Goal: Task Accomplishment & Management: Complete application form

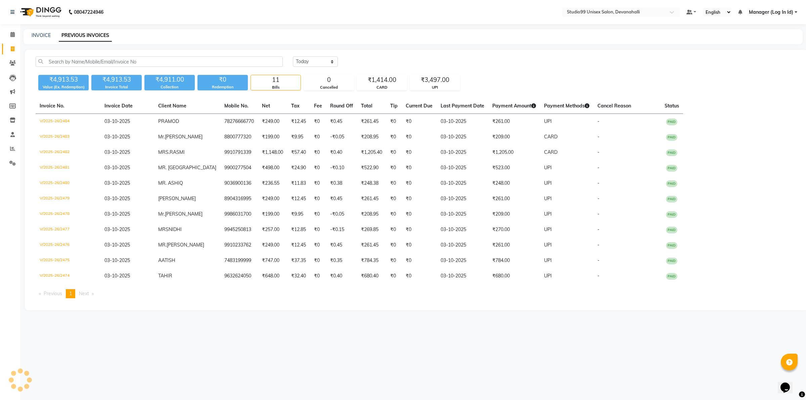
click at [36, 30] on div "INVOICE PREVIOUS INVOICES" at bounding box center [412, 36] width 779 height 15
click at [37, 36] on link "INVOICE" at bounding box center [41, 35] width 19 height 6
select select "service"
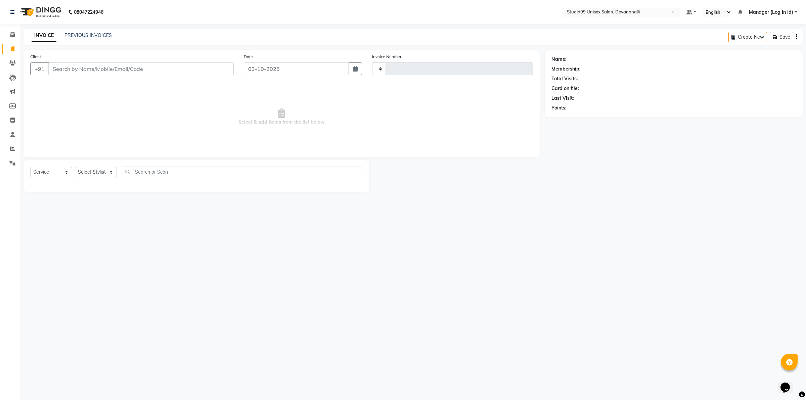
type input "2485"
select select "6467"
click at [176, 66] on input "Client" at bounding box center [140, 68] width 185 height 13
type input "9880181463"
select select "1: Object"
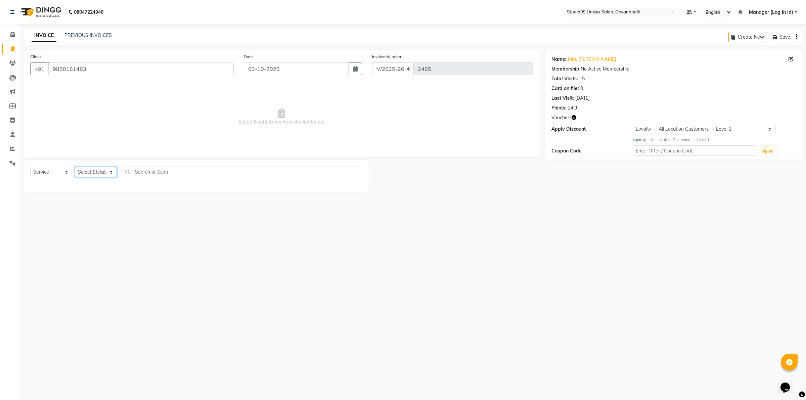
click at [98, 174] on select "Select Stylist AANAYA Manager (Log In Id) Neha [PERSON_NAME] [PERSON_NAME] [PER…" at bounding box center [96, 172] width 42 height 10
select select "92763"
click at [75, 167] on select "Select Stylist AANAYA Manager (Log In Id) Neha [PERSON_NAME] [PERSON_NAME] [PER…" at bounding box center [96, 172] width 42 height 10
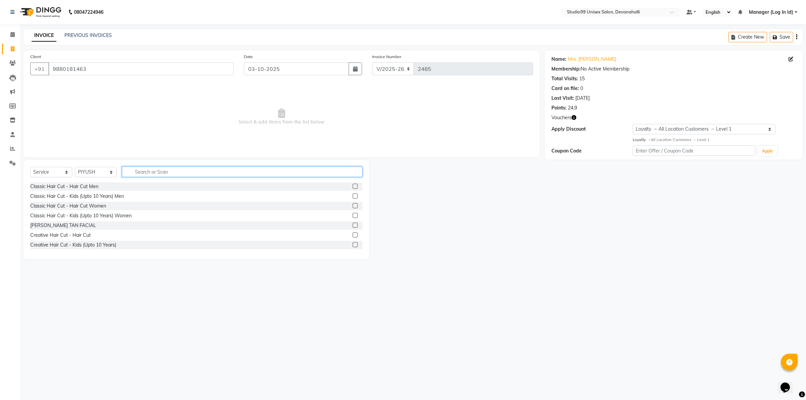
click at [176, 170] on input "text" at bounding box center [242, 171] width 240 height 10
type input "ROO"
click at [78, 214] on div "Coloring Women - Root Touch-Up Without [MEDICAL_DATA]" at bounding box center [96, 215] width 132 height 7
checkbox input "false"
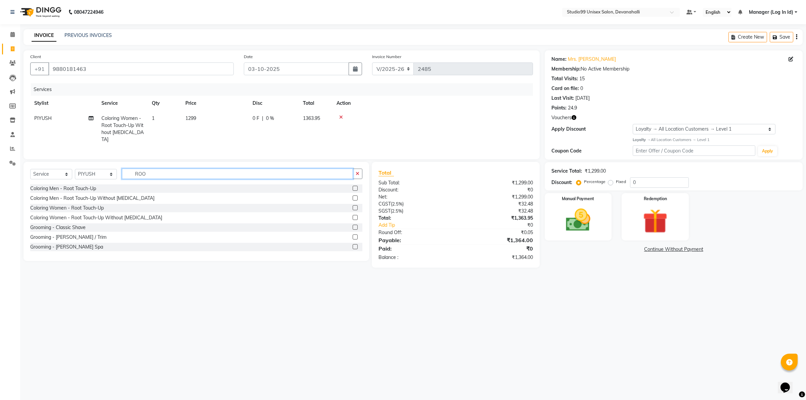
click at [150, 172] on input "ROO" at bounding box center [237, 174] width 231 height 10
type input "R"
type input "C"
type input "PEDI"
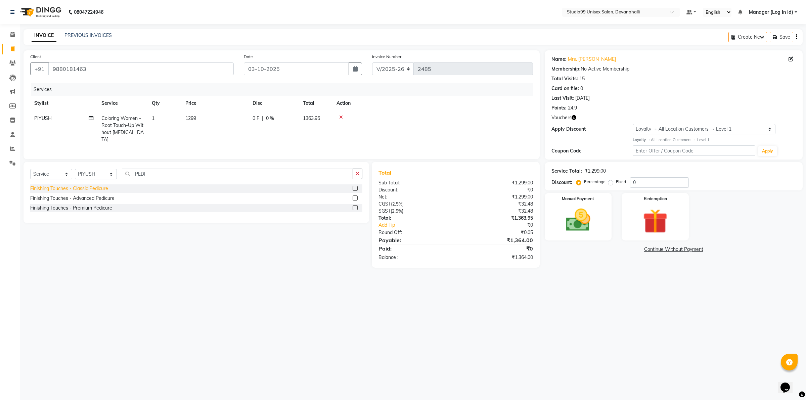
click at [96, 190] on div "Finishing Touches - Classic Pedicure" at bounding box center [69, 188] width 78 height 7
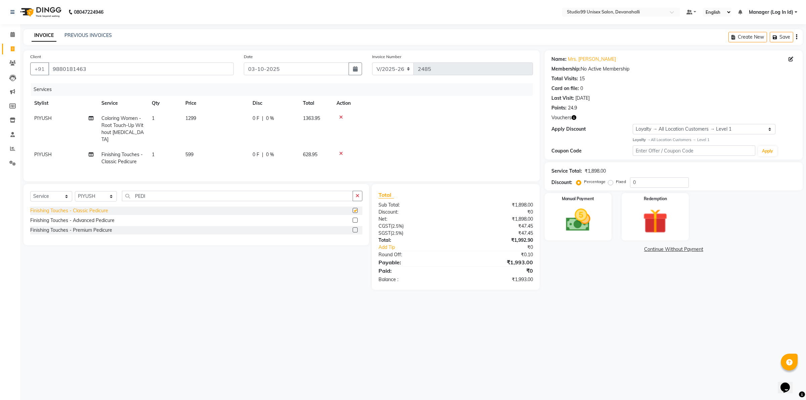
checkbox input "false"
click at [593, 219] on img at bounding box center [578, 220] width 42 height 30
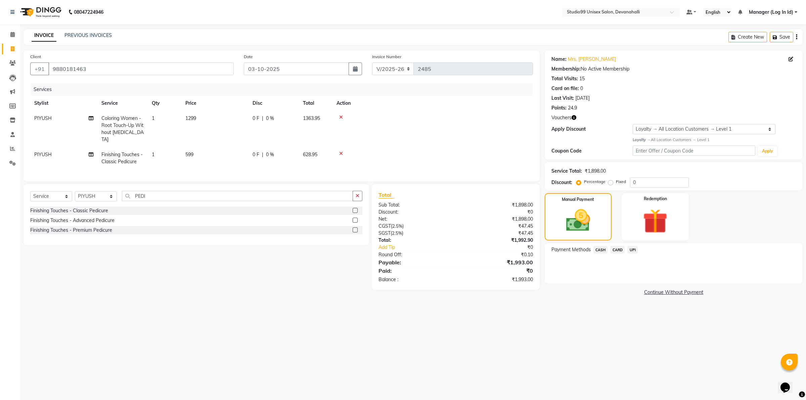
click at [616, 250] on span "CARD" at bounding box center [617, 250] width 14 height 8
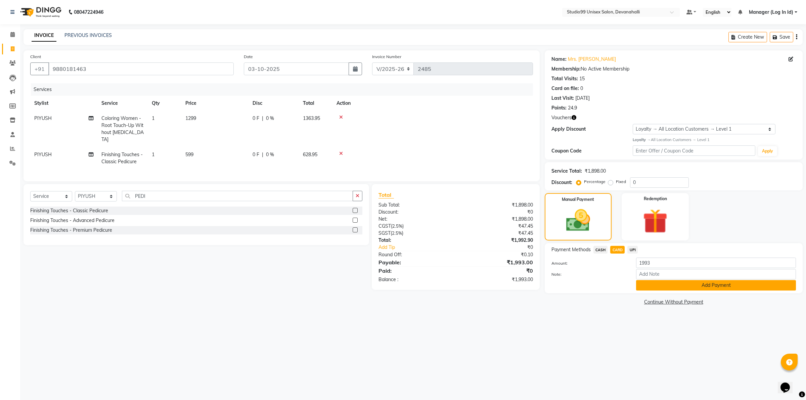
click at [654, 284] on button "Add Payment" at bounding box center [716, 285] width 160 height 10
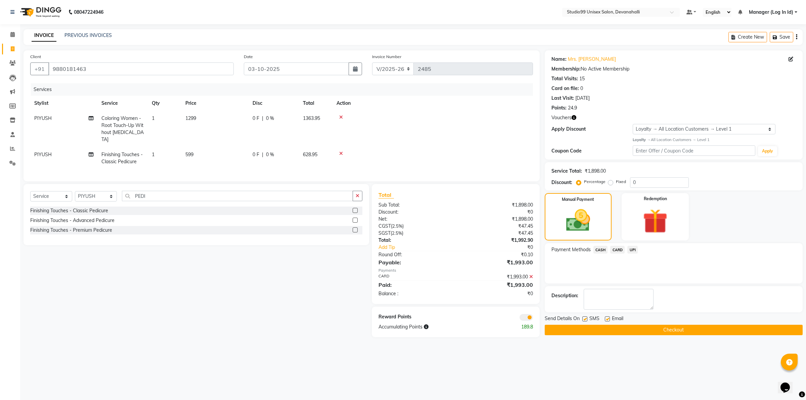
click at [629, 329] on button "Checkout" at bounding box center [673, 330] width 258 height 10
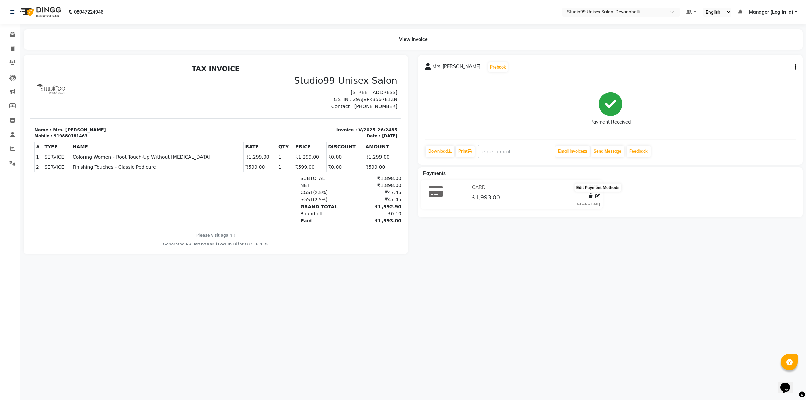
click at [598, 198] on icon at bounding box center [597, 196] width 5 height 5
select select "2"
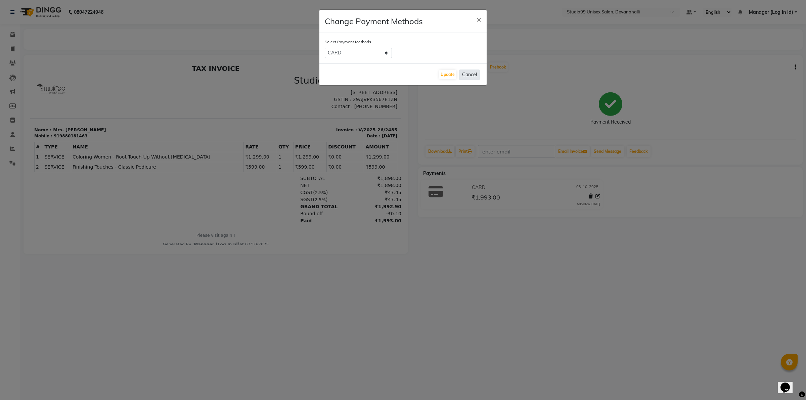
drag, startPoint x: 471, startPoint y: 74, endPoint x: 476, endPoint y: 79, distance: 6.9
click at [472, 74] on button "Cancel" at bounding box center [469, 74] width 21 height 10
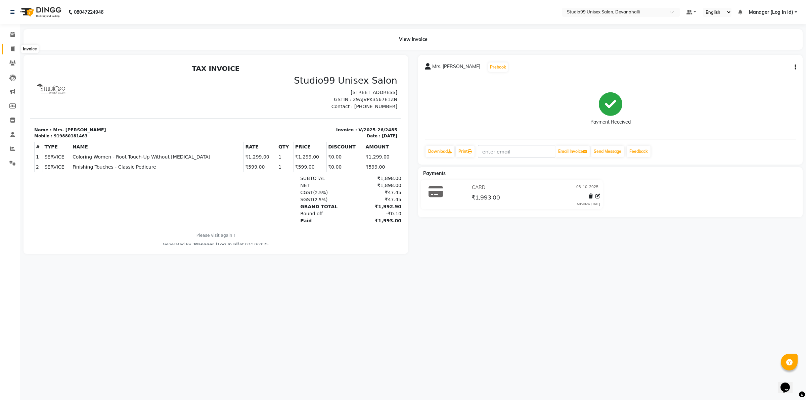
click at [14, 48] on icon at bounding box center [13, 48] width 4 height 5
select select "service"
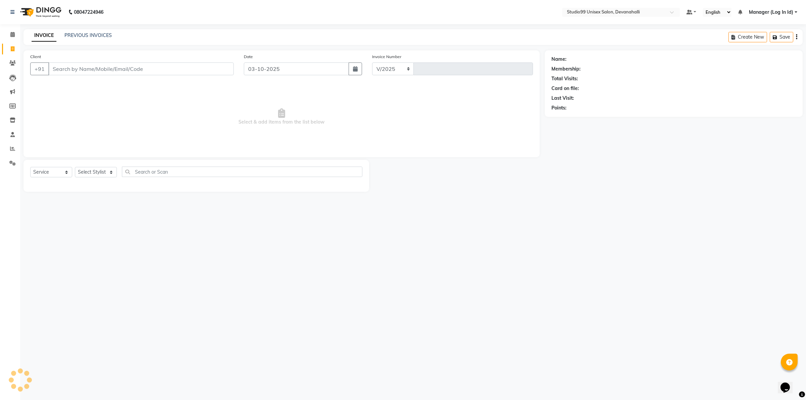
select select "6467"
type input "2486"
click at [11, 42] on li "Invoice" at bounding box center [10, 49] width 20 height 14
click at [96, 34] on link "PREVIOUS INVOICES" at bounding box center [87, 35] width 47 height 6
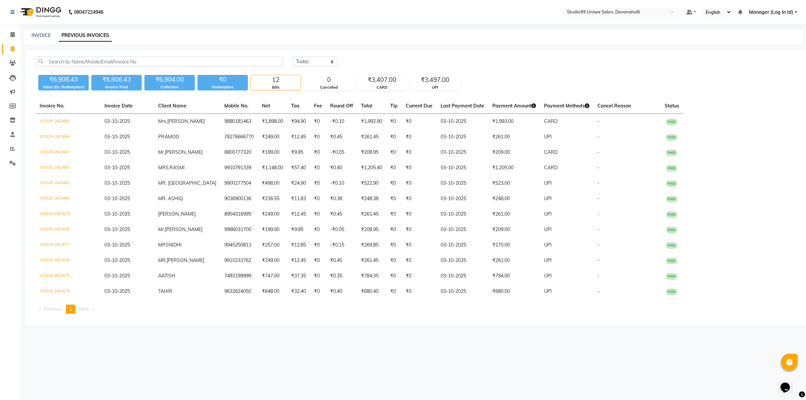
click at [38, 39] on div "INVOICE PREVIOUS INVOICES" at bounding box center [412, 36] width 779 height 15
click at [41, 36] on link "INVOICE" at bounding box center [41, 35] width 19 height 6
select select "service"
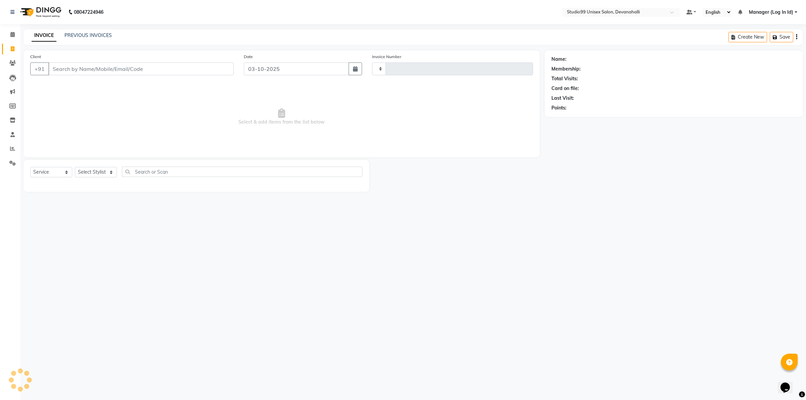
type input "2486"
select select "6467"
click at [96, 64] on input "Client" at bounding box center [140, 68] width 185 height 13
type input "9945842479"
select select "1: Object"
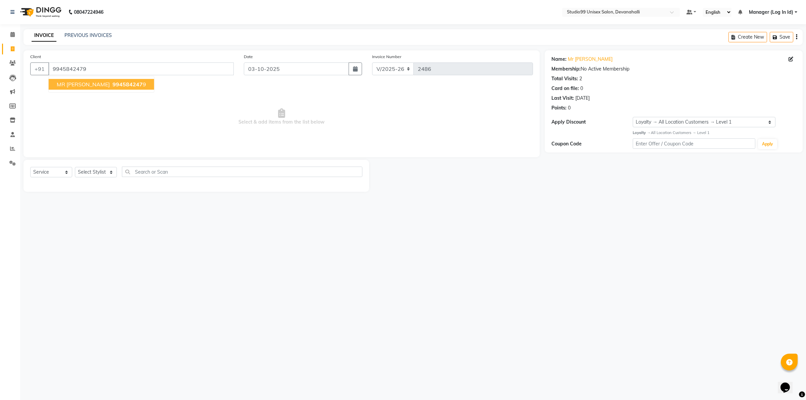
click at [112, 86] on span "994584247" at bounding box center [127, 84] width 30 height 7
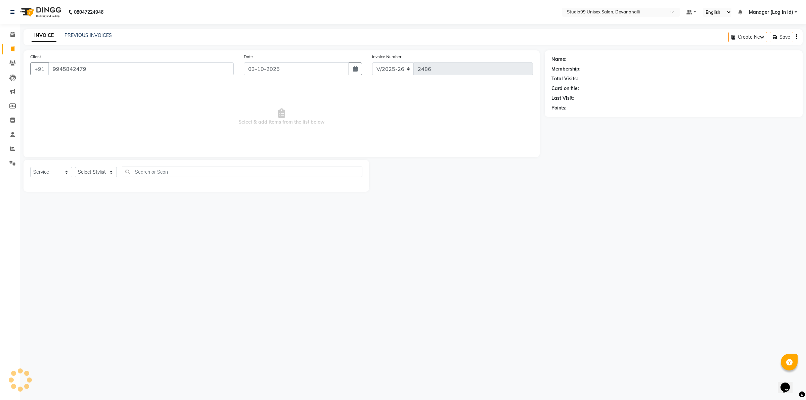
select select "1: Object"
click at [92, 171] on select "Select Stylist AANAYA Manager (Log In Id) Neha [PERSON_NAME] [PERSON_NAME] [PER…" at bounding box center [96, 172] width 42 height 10
select select "92763"
click at [75, 167] on select "Select Stylist AANAYA Manager (Log In Id) Neha [PERSON_NAME] [PERSON_NAME] [PER…" at bounding box center [96, 172] width 42 height 10
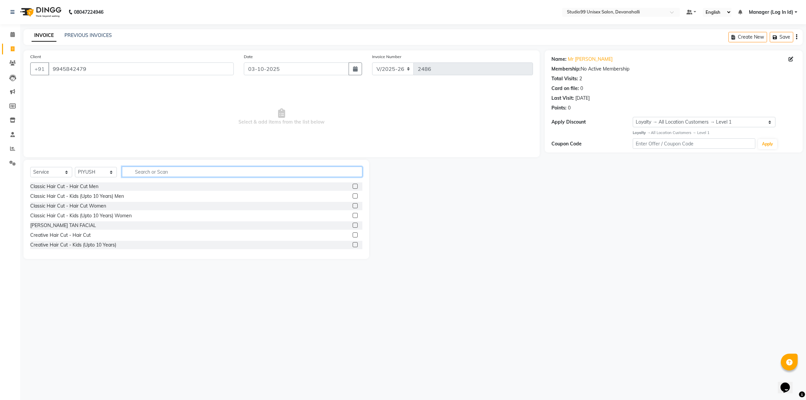
click at [180, 172] on input "text" at bounding box center [242, 171] width 240 height 10
type input "H"
click at [71, 188] on div "Classic Hair Cut - Hair Cut Men" at bounding box center [64, 186] width 68 height 7
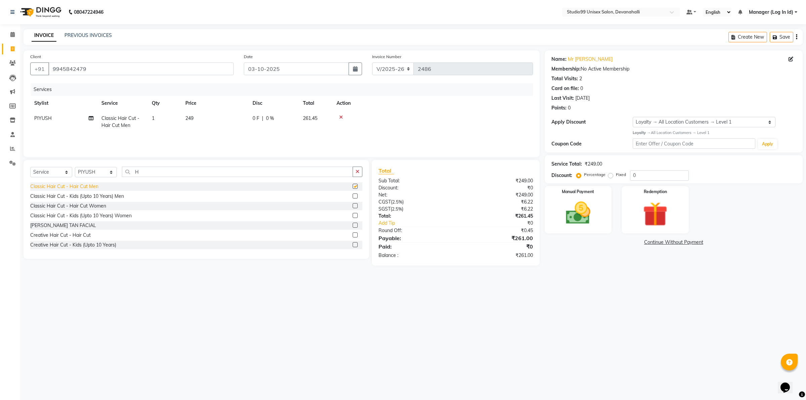
checkbox input "false"
click at [569, 200] on img at bounding box center [578, 213] width 42 height 30
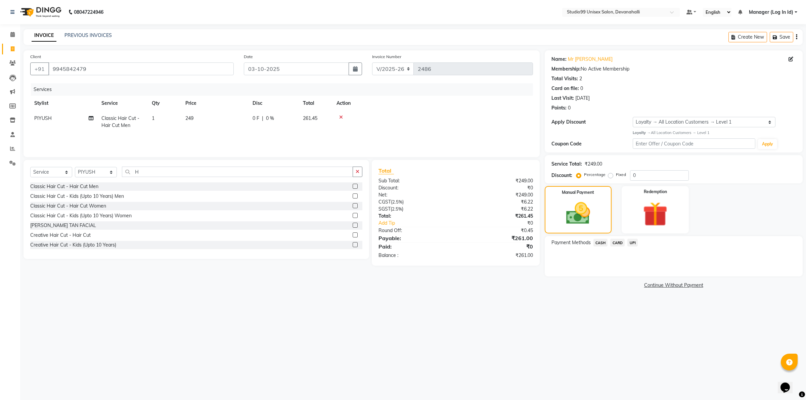
click at [630, 241] on span "UPI" at bounding box center [632, 243] width 10 height 8
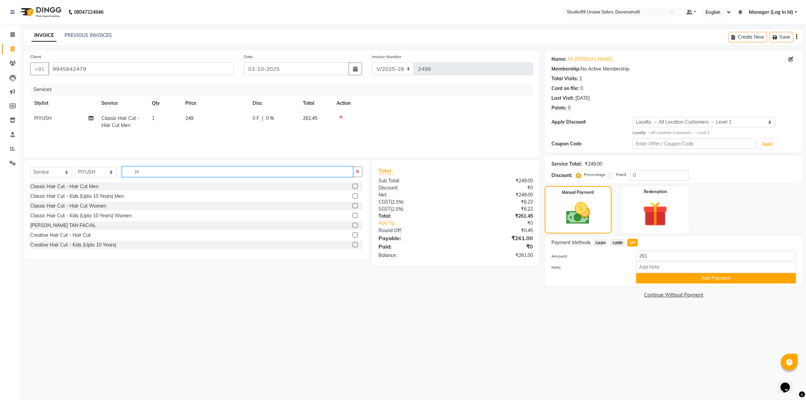
click at [228, 171] on input "H" at bounding box center [237, 171] width 231 height 10
type input "SHA"
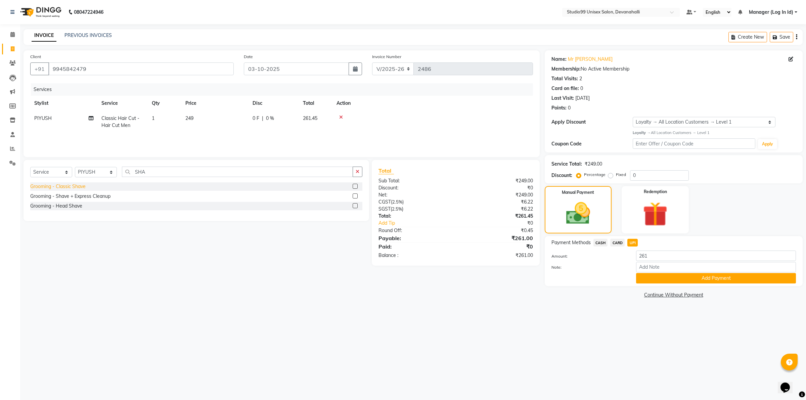
click at [73, 186] on div "Grooming - Classic Shave" at bounding box center [57, 186] width 55 height 7
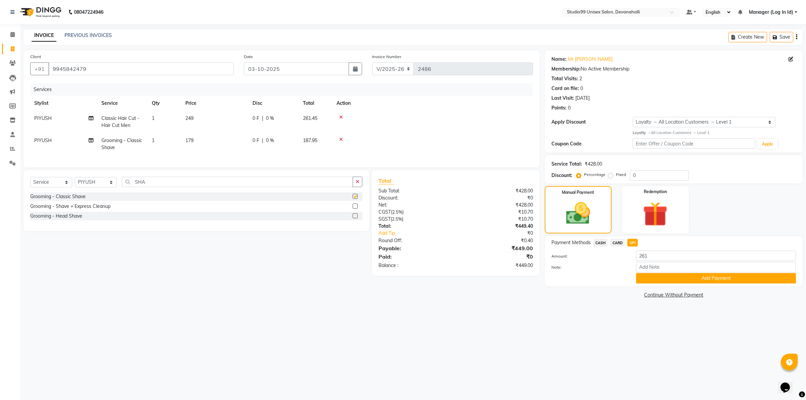
checkbox input "false"
click at [549, 306] on main "INVOICE PREVIOUS INVOICES Create New Save Client [PHONE_NUMBER] Date [DATE] Inv…" at bounding box center [412, 169] width 785 height 281
click at [523, 252] on div "₹449.00" at bounding box center [497, 248] width 82 height 8
click at [530, 288] on div "Client [PHONE_NUMBER] Date [DATE] Invoice Number V/2025 V/[PHONE_NUMBER] Servic…" at bounding box center [281, 174] width 526 height 249
click at [666, 257] on input "261" at bounding box center [716, 255] width 160 height 10
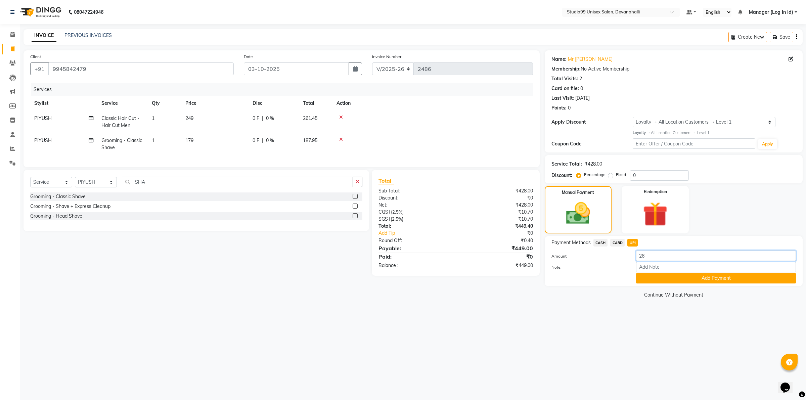
type input "2"
click at [605, 351] on div "08047224946 Select Location × Studio99 Unisex Salon, Devanahalli Default Panel …" at bounding box center [403, 200] width 806 height 400
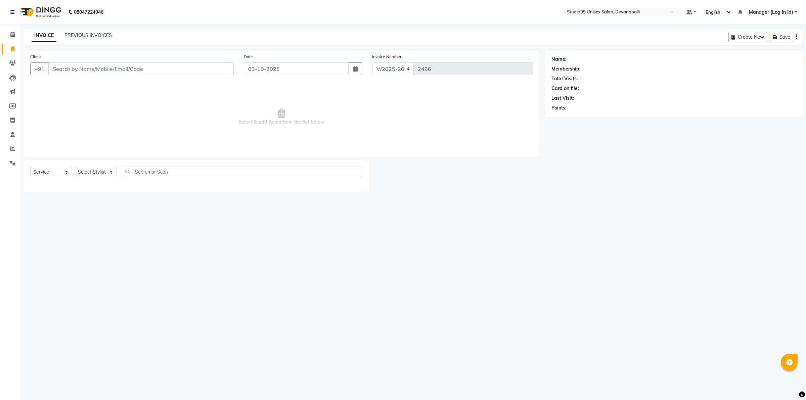
select select "6467"
select select "service"
click at [145, 66] on input "Client" at bounding box center [140, 68] width 185 height 13
paste input "9945842479"
type input "9945842479"
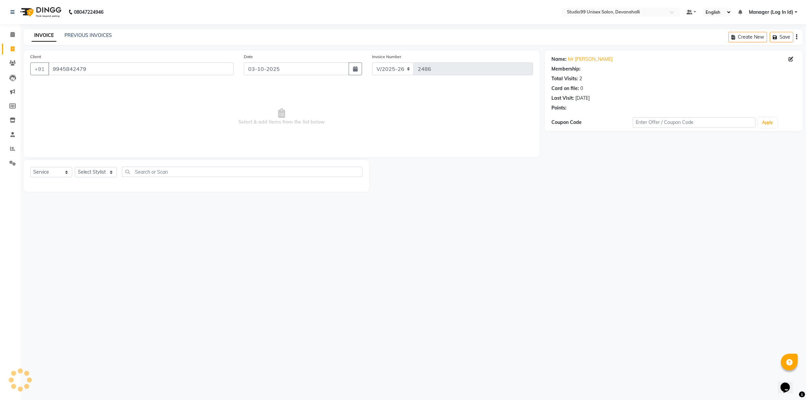
select select "1: Object"
click at [182, 106] on span "Select & add items from the list below" at bounding box center [281, 116] width 503 height 67
click at [106, 174] on select "Select Stylist AANAYA Manager (Log In Id) Neha [PERSON_NAME] [PERSON_NAME] [PER…" at bounding box center [96, 172] width 42 height 10
select select "92763"
click at [75, 167] on select "Select Stylist AANAYA Manager (Log In Id) Neha [PERSON_NAME] [PERSON_NAME] [PER…" at bounding box center [96, 172] width 42 height 10
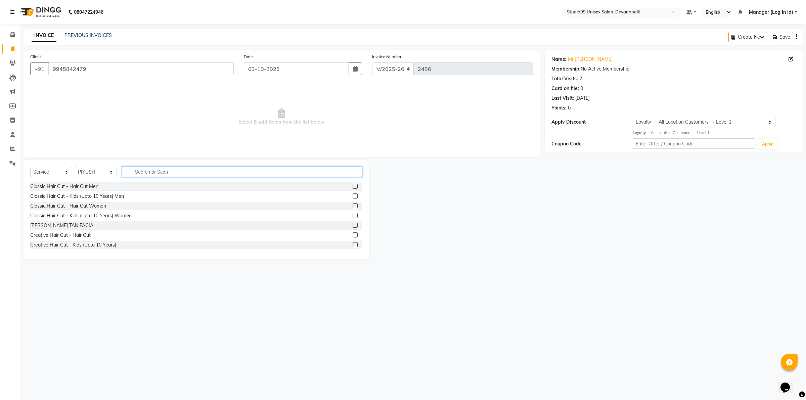
click at [148, 171] on input "text" at bounding box center [242, 171] width 240 height 10
click at [86, 184] on div "Classic Hair Cut - Hair Cut Men" at bounding box center [64, 186] width 68 height 7
checkbox input "false"
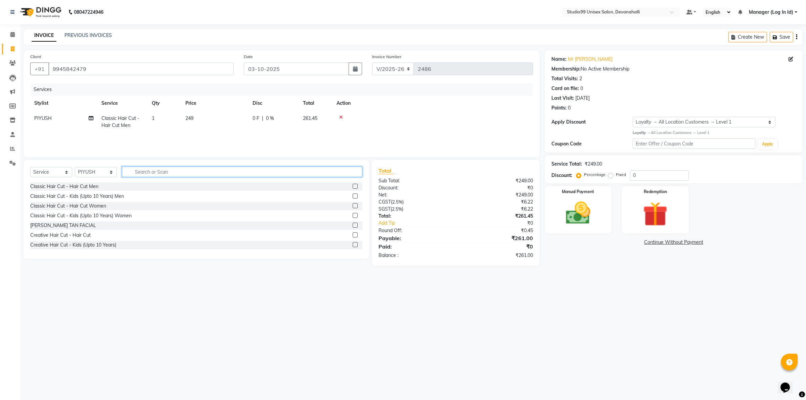
click at [145, 175] on input "text" at bounding box center [242, 171] width 240 height 10
type input "SHA"
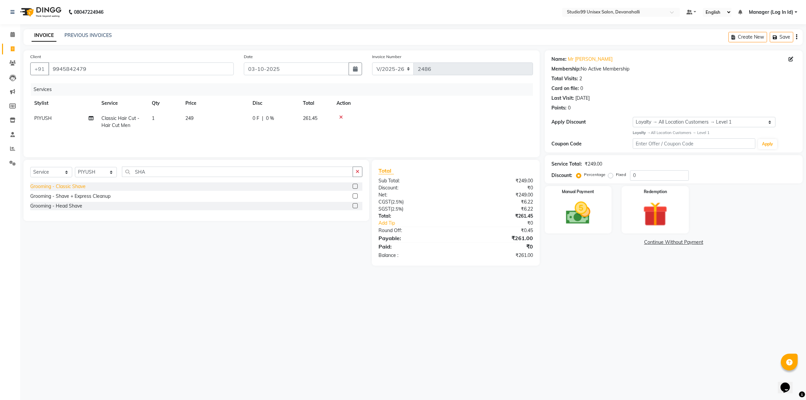
click at [85, 187] on div "Grooming - Classic Shave" at bounding box center [57, 186] width 55 height 7
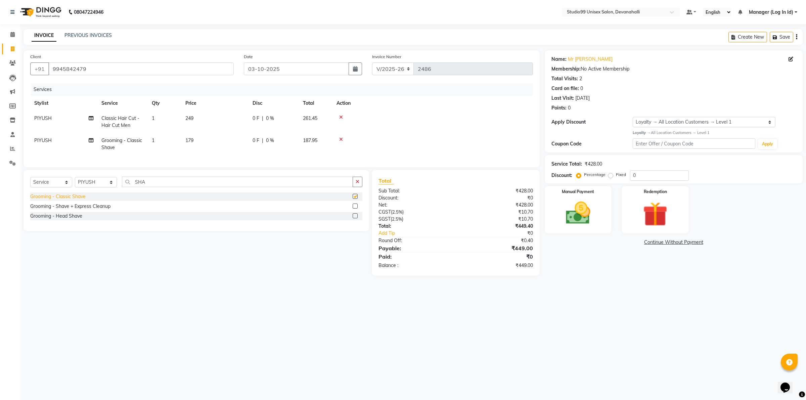
checkbox input "false"
click at [588, 217] on img at bounding box center [578, 213] width 42 height 30
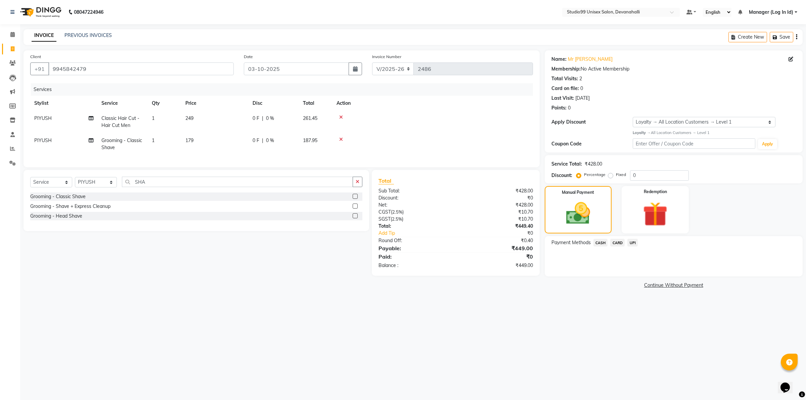
click at [633, 242] on span "UPI" at bounding box center [632, 243] width 10 height 8
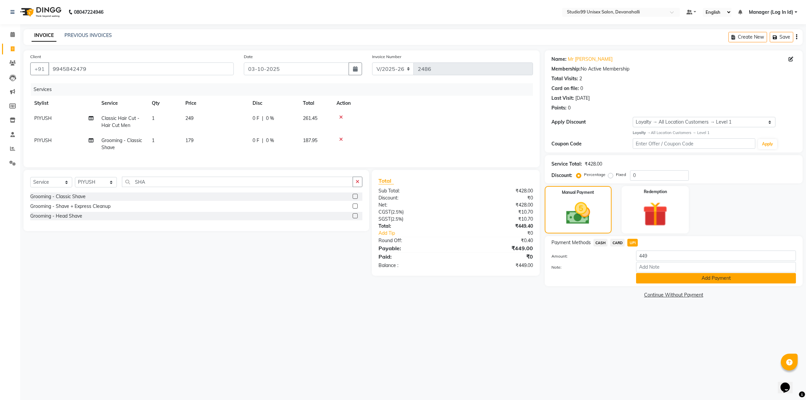
click at [671, 278] on button "Add Payment" at bounding box center [716, 278] width 160 height 10
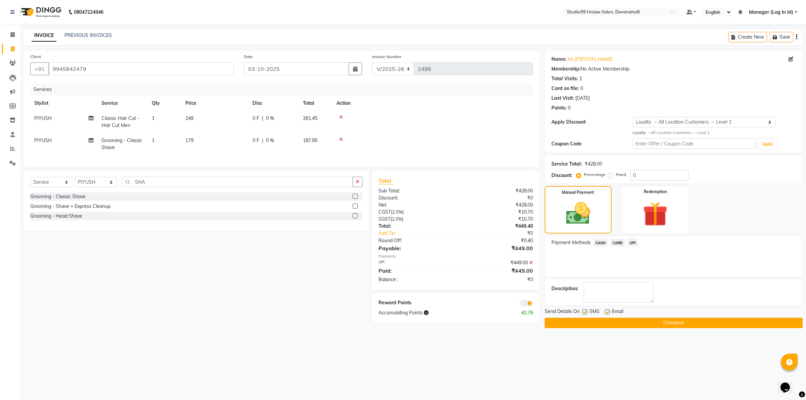
click at [602, 323] on button "Checkout" at bounding box center [673, 323] width 258 height 10
